Goal: Task Accomplishment & Management: Manage account settings

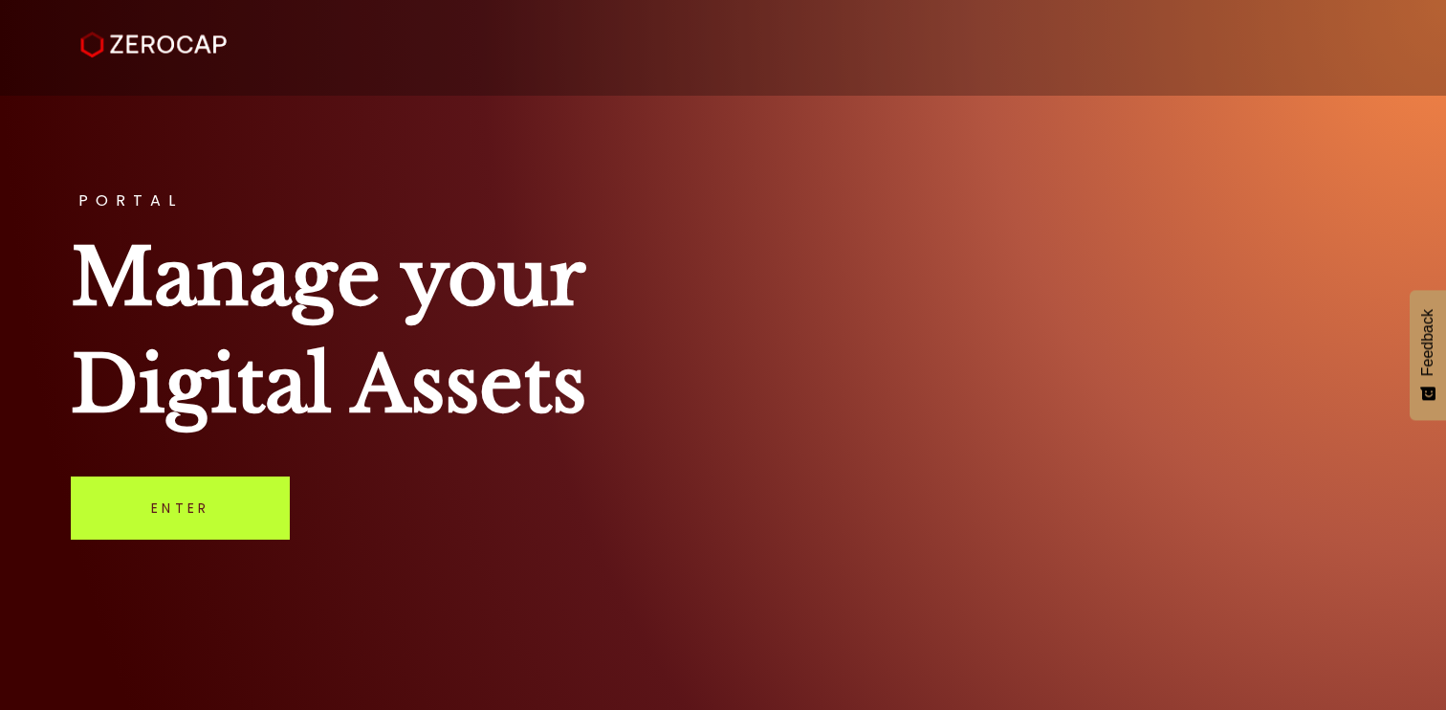
click at [269, 513] on link "Enter" at bounding box center [180, 507] width 219 height 63
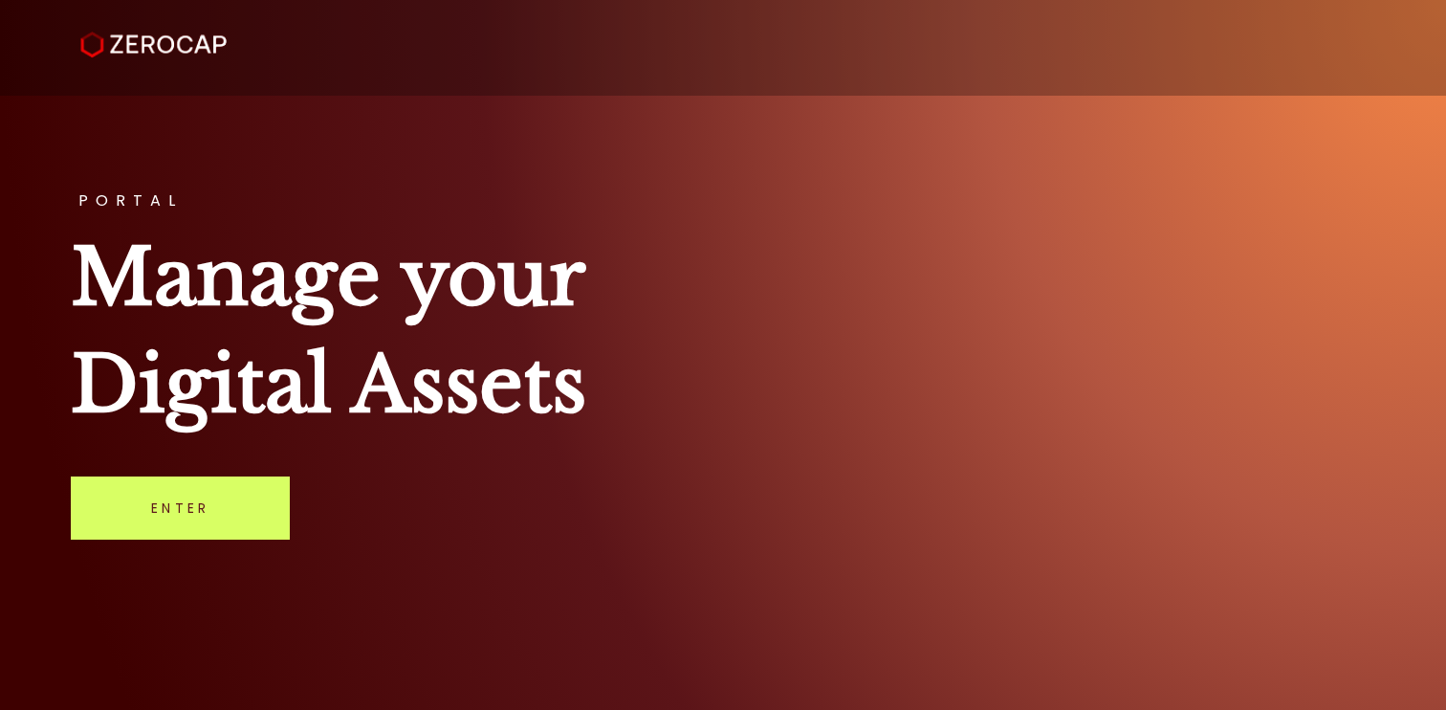
click at [619, 362] on h1 "Manage your Digital Assets" at bounding box center [723, 331] width 1304 height 214
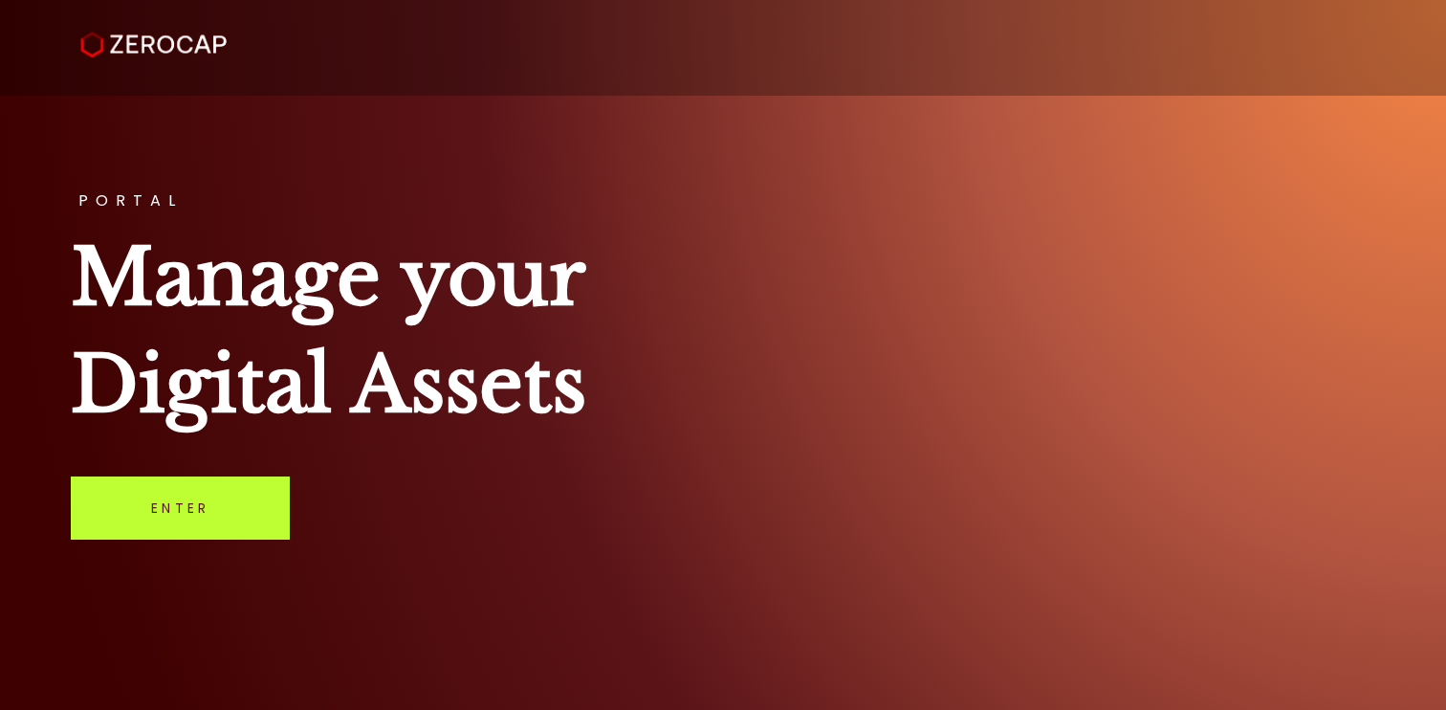
click at [205, 529] on link "Enter" at bounding box center [180, 507] width 219 height 63
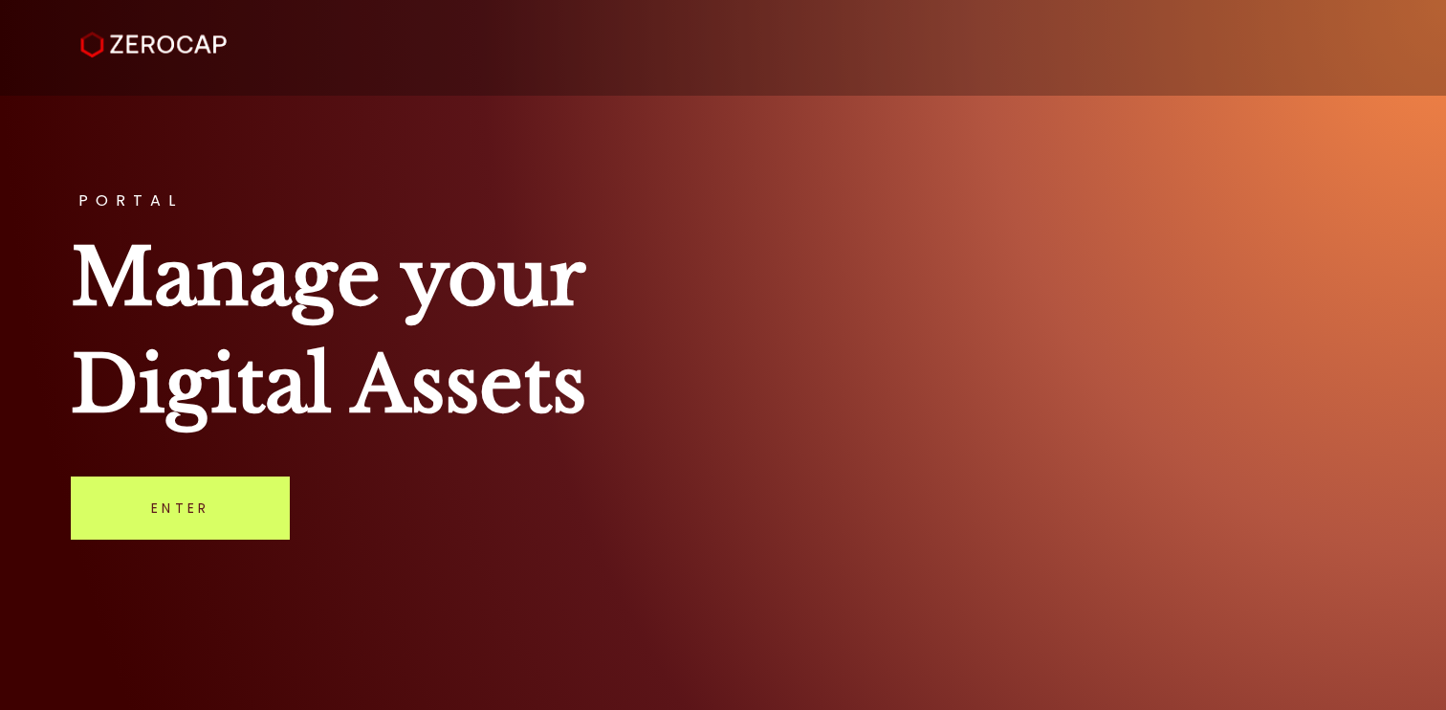
click at [528, 405] on h1 "Manage your Digital Assets" at bounding box center [723, 331] width 1304 height 214
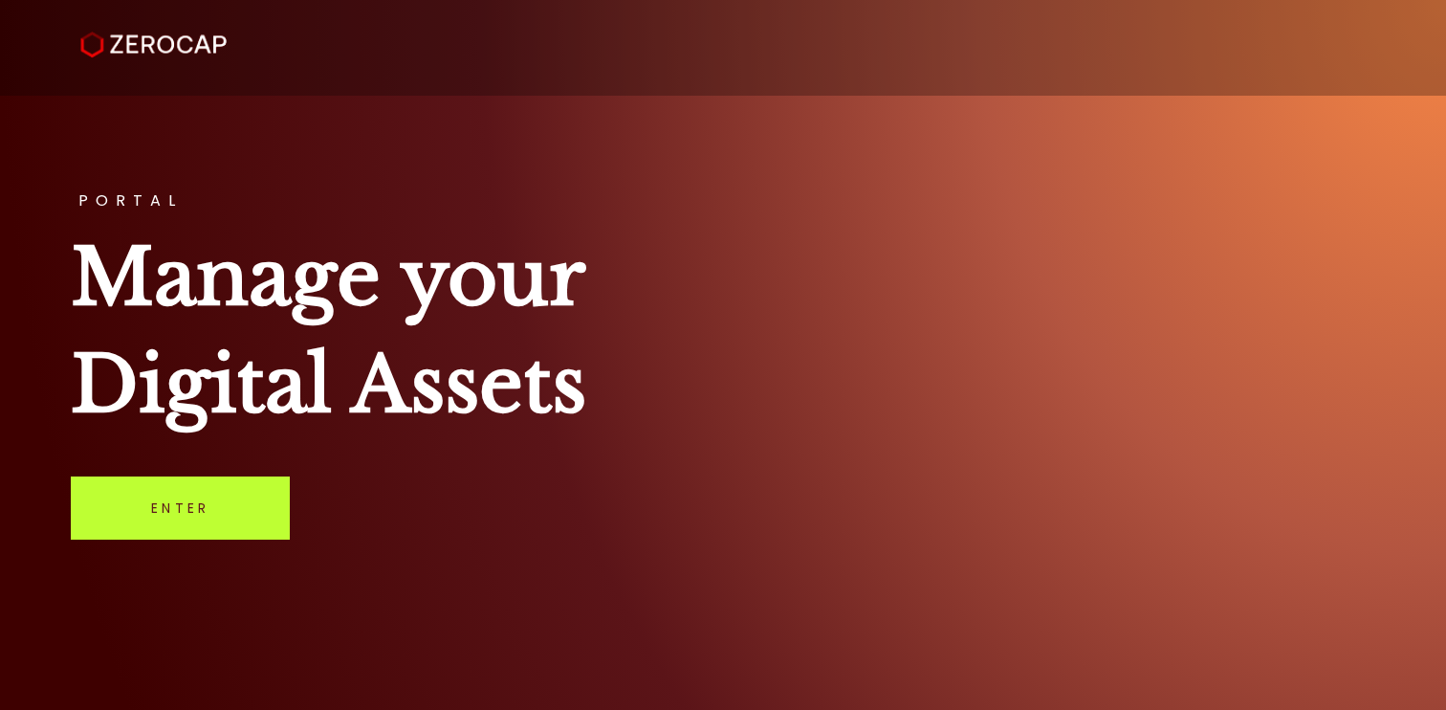
click at [257, 502] on link "Enter" at bounding box center [180, 507] width 219 height 63
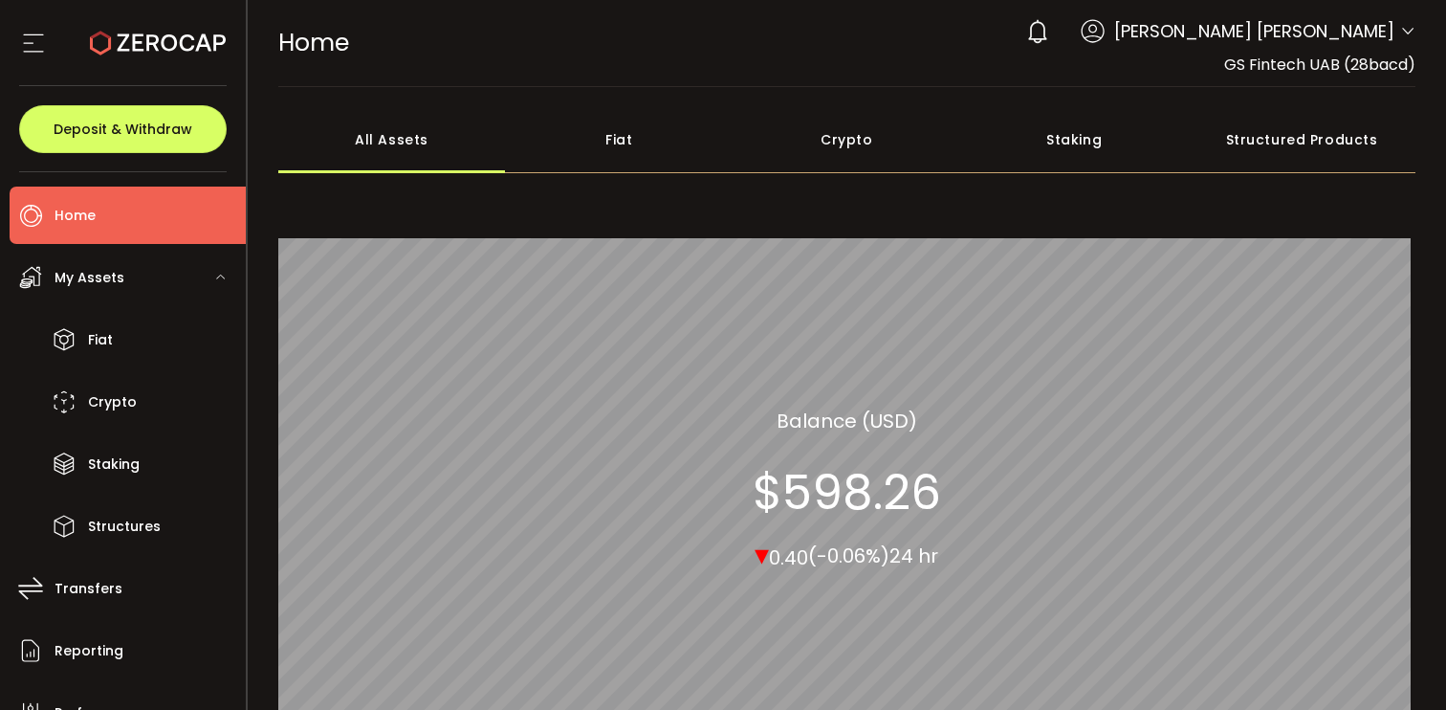
click at [18, 20] on section at bounding box center [123, 43] width 246 height 86
click at [26, 39] on icon at bounding box center [33, 43] width 29 height 29
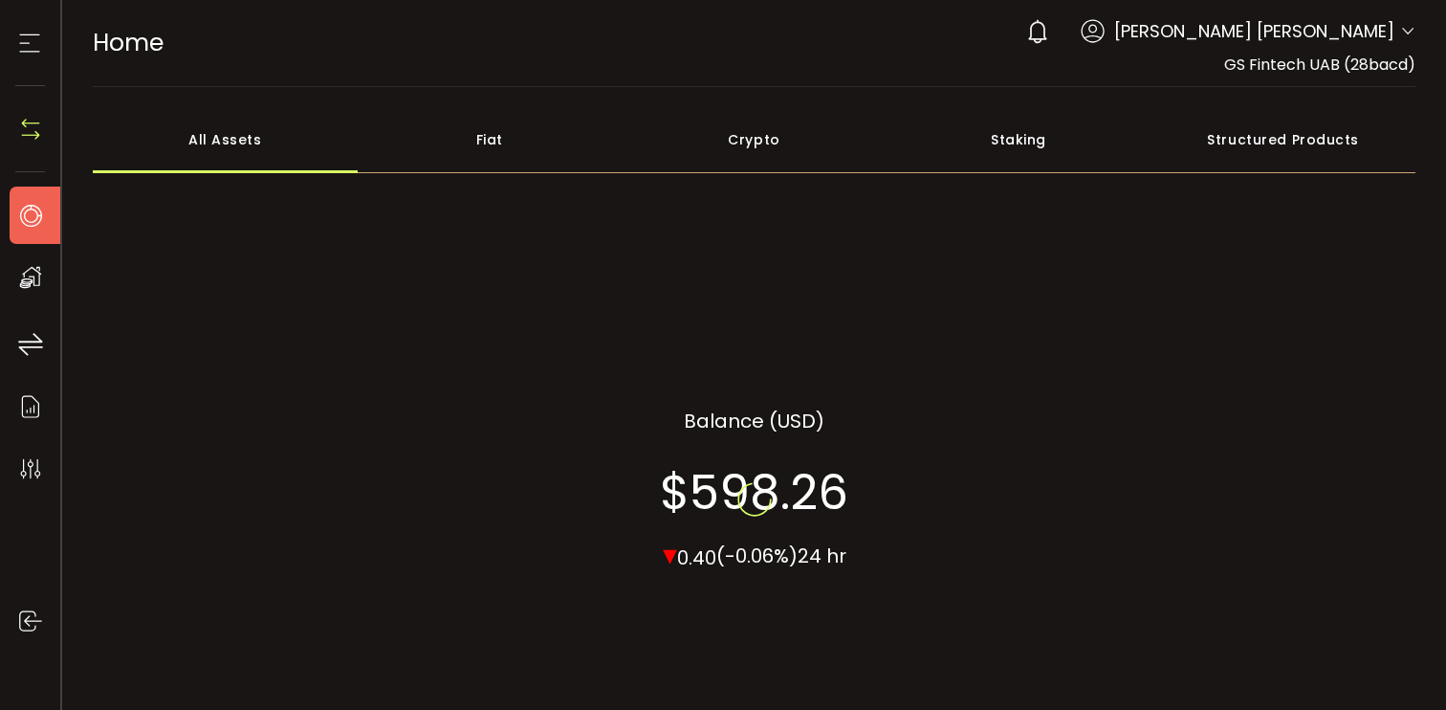
click at [26, 39] on icon at bounding box center [29, 43] width 29 height 29
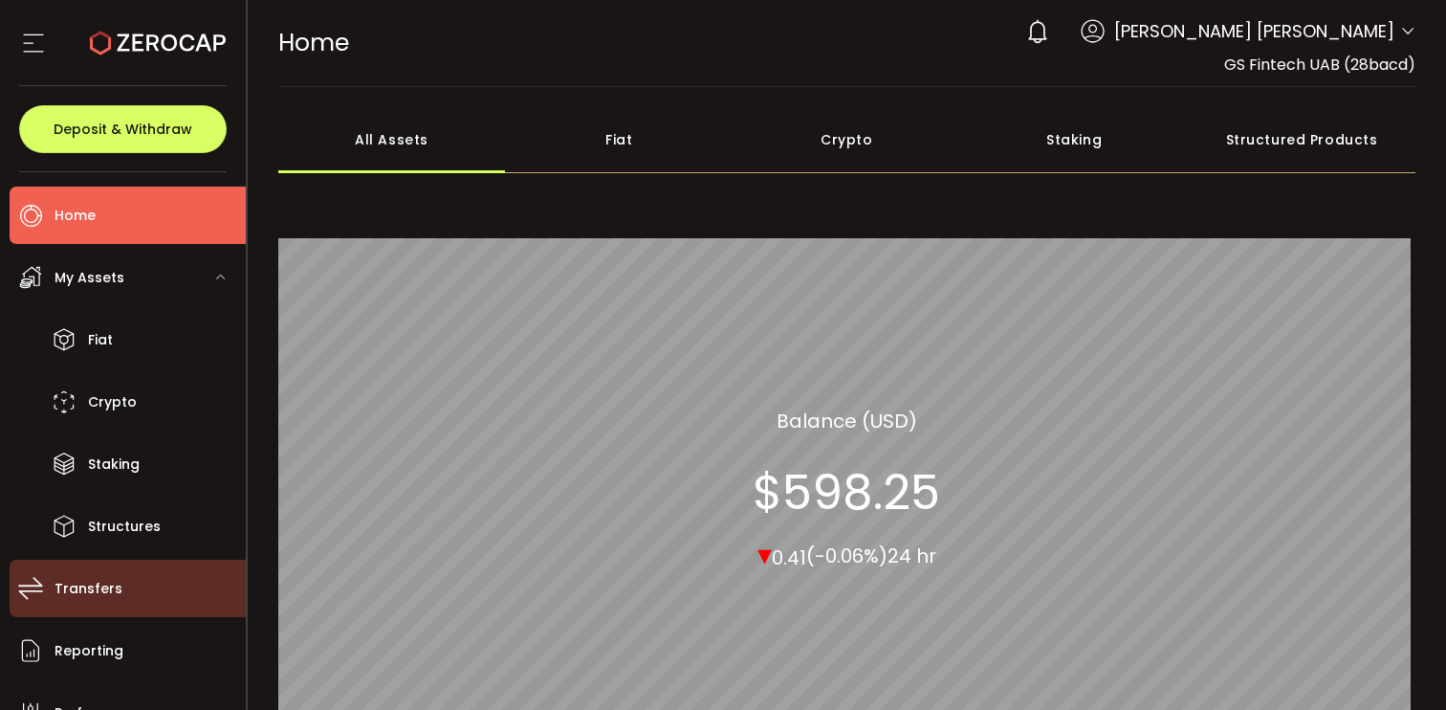
scroll to position [149, 0]
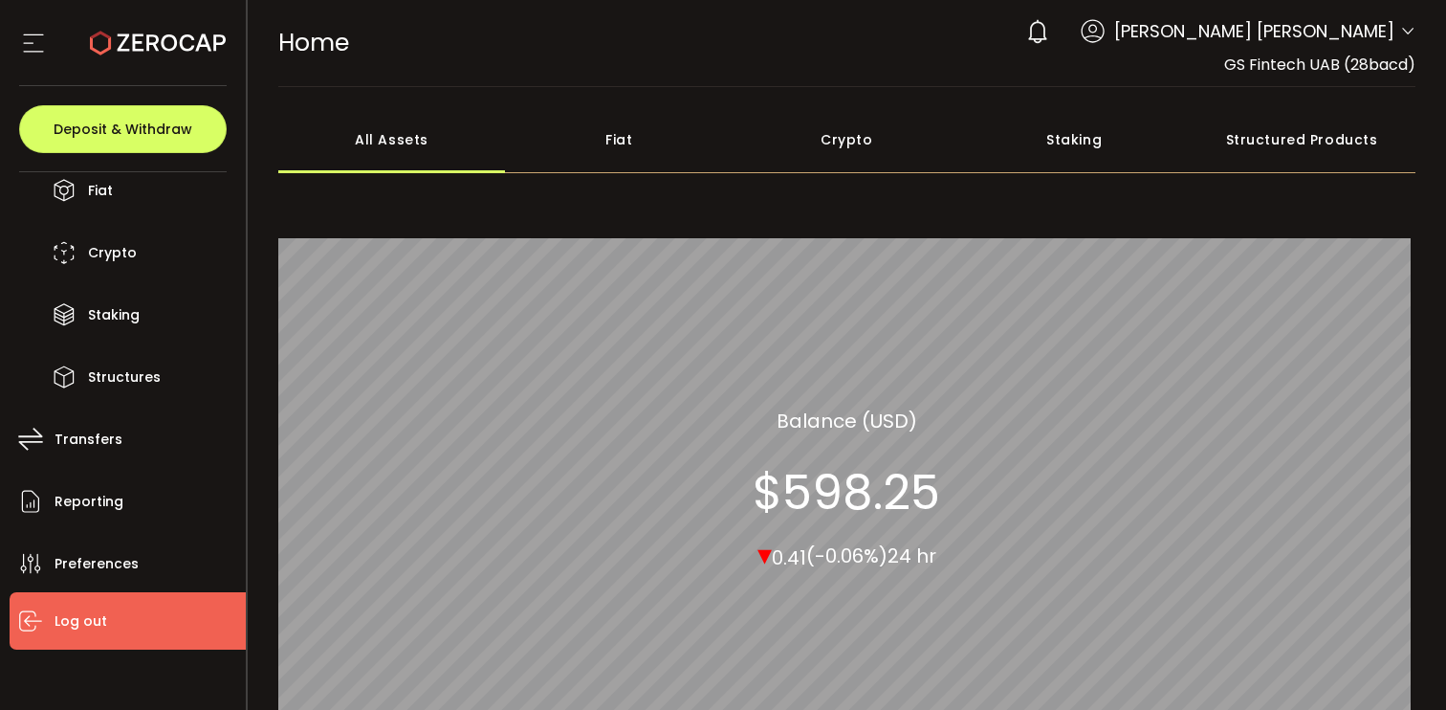
click at [111, 637] on li "Log out" at bounding box center [128, 620] width 236 height 57
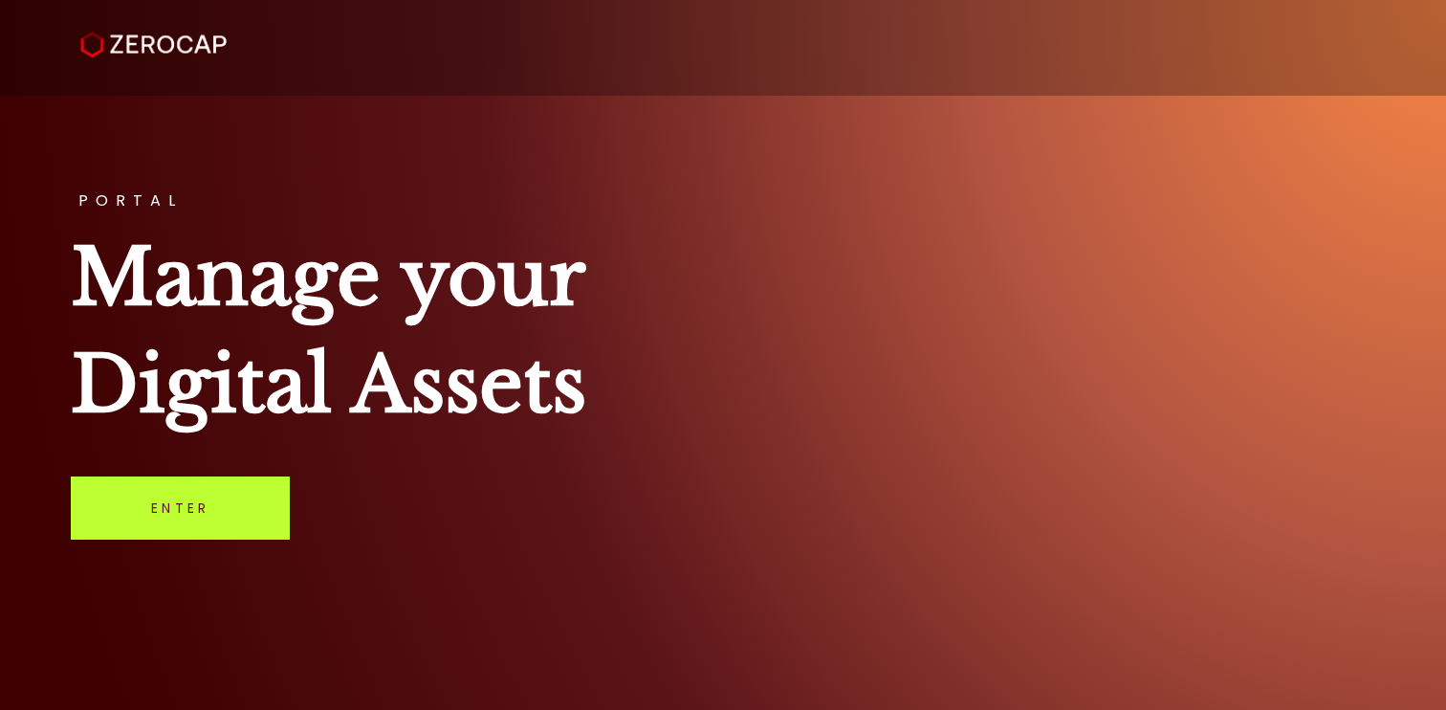
click at [230, 489] on link "Enter" at bounding box center [180, 507] width 219 height 63
